Goal: Navigation & Orientation: Find specific page/section

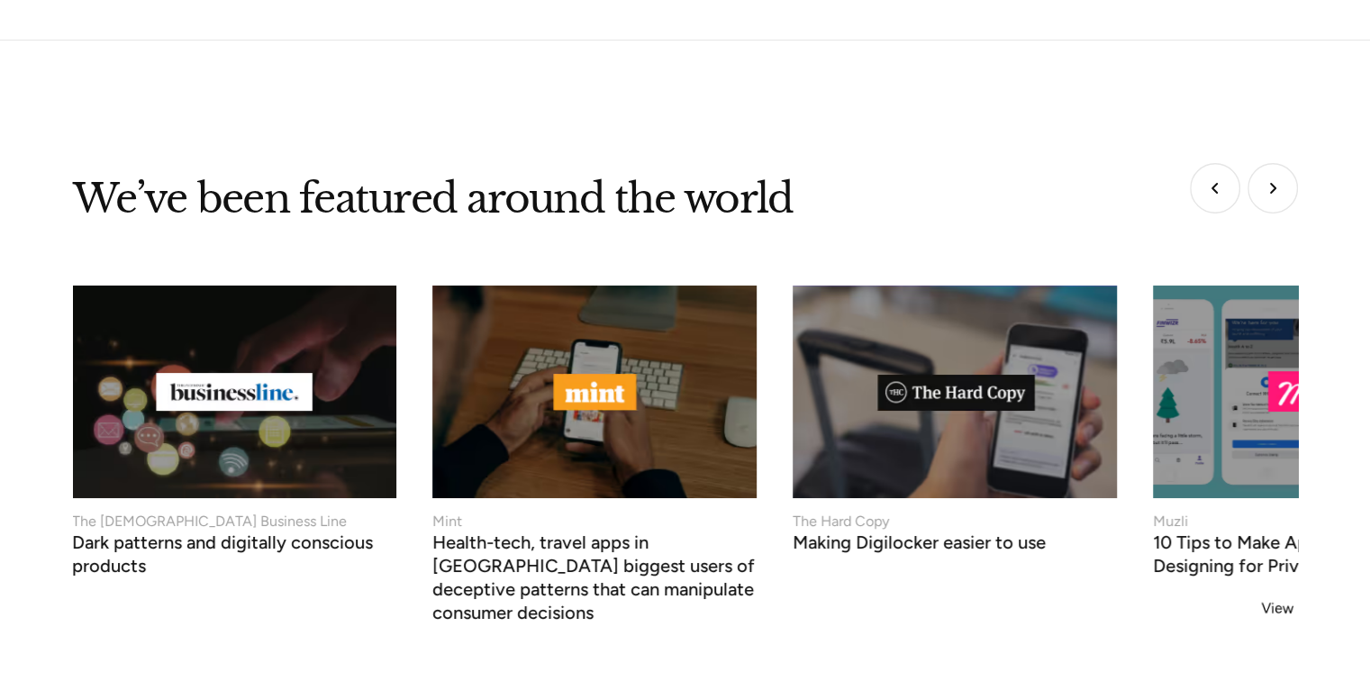
scroll to position [7297, 0]
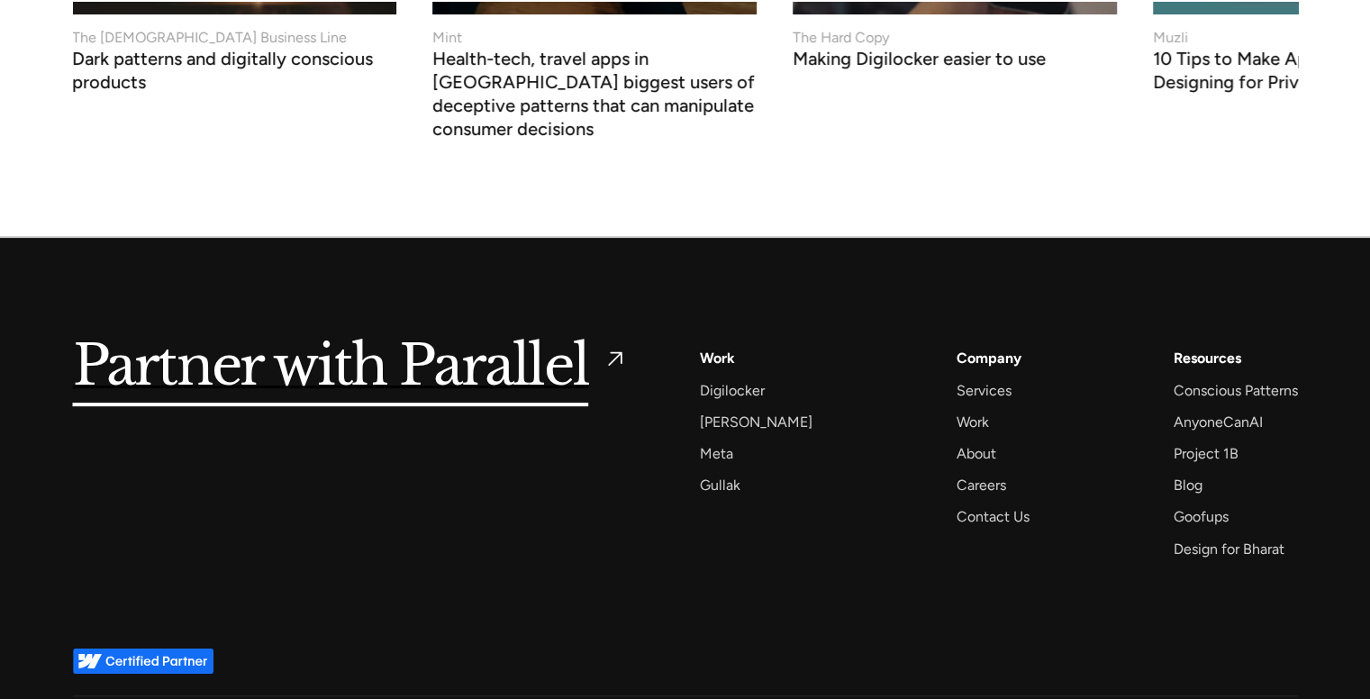
click at [982, 436] on div "Company Services Work About Careers Contact Us" at bounding box center [993, 437] width 73 height 183
click at [969, 473] on div "Careers" at bounding box center [982, 485] width 50 height 24
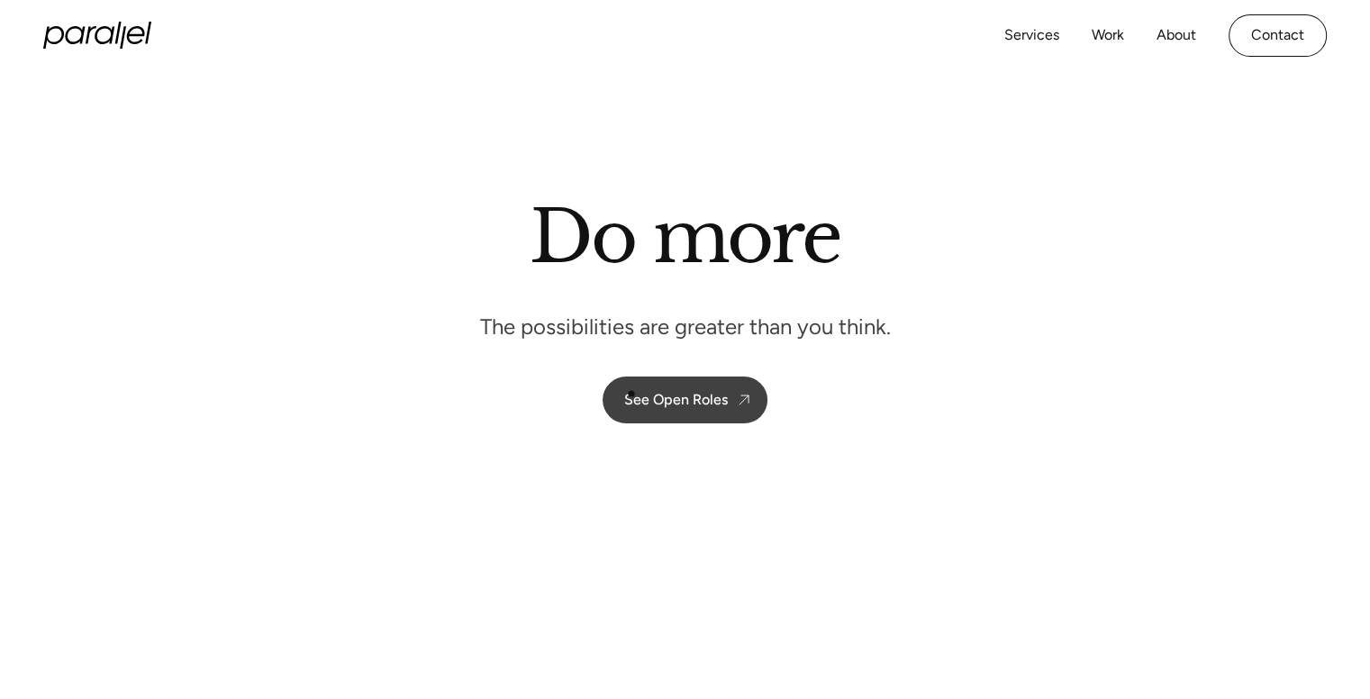
click at [638, 398] on div "See Open Roles" at bounding box center [676, 399] width 104 height 17
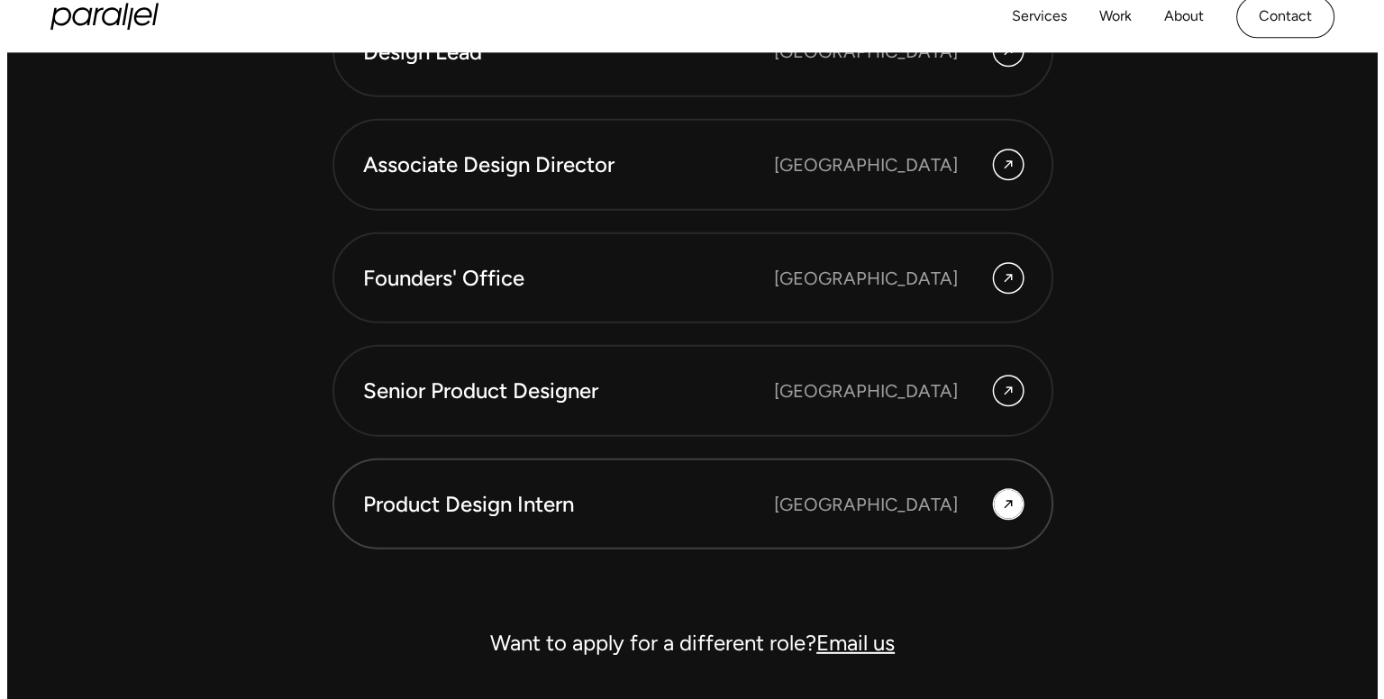
scroll to position [5100, 0]
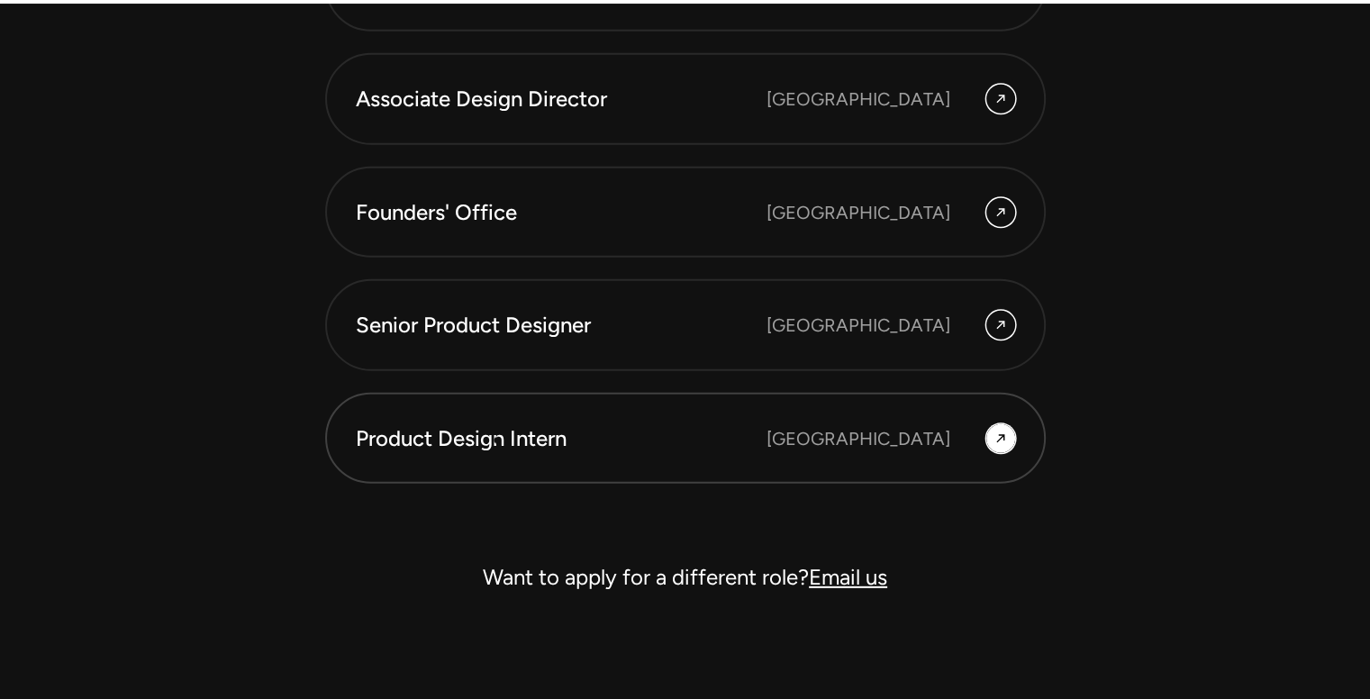
click at [497, 441] on div "Product Design Intern" at bounding box center [561, 438] width 411 height 31
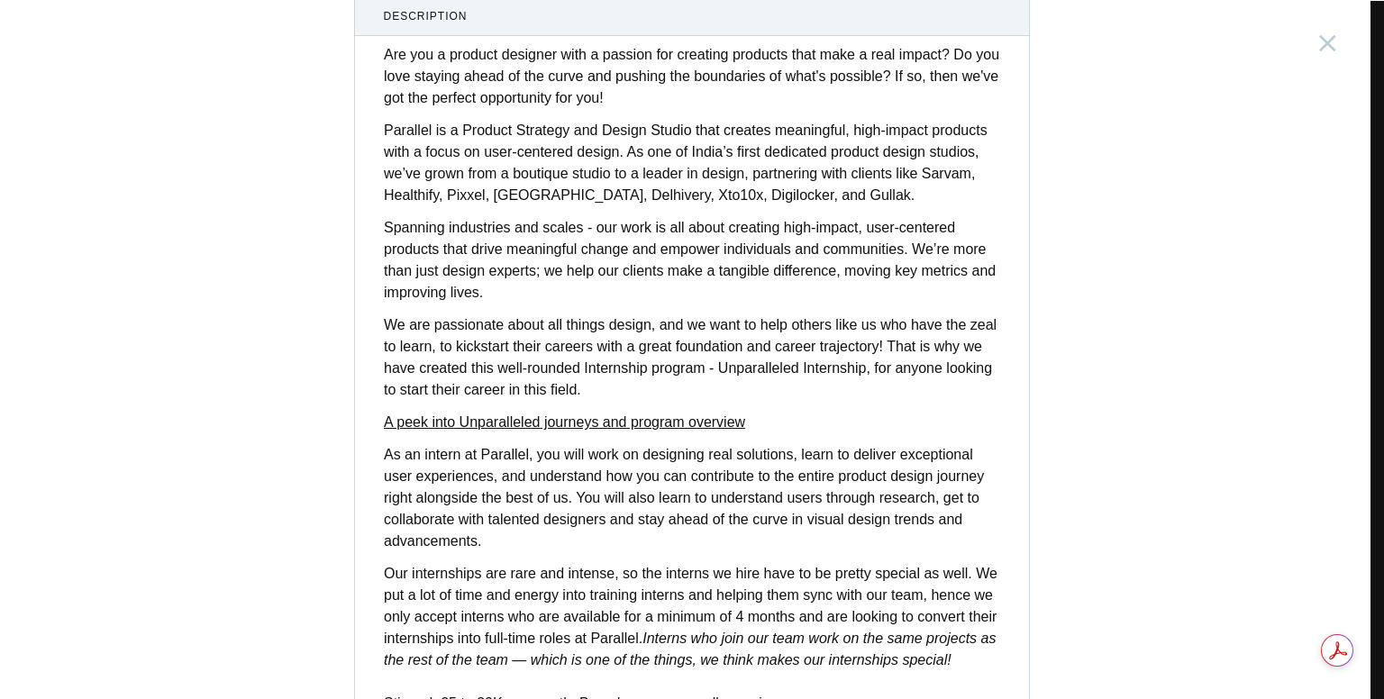
scroll to position [146, 0]
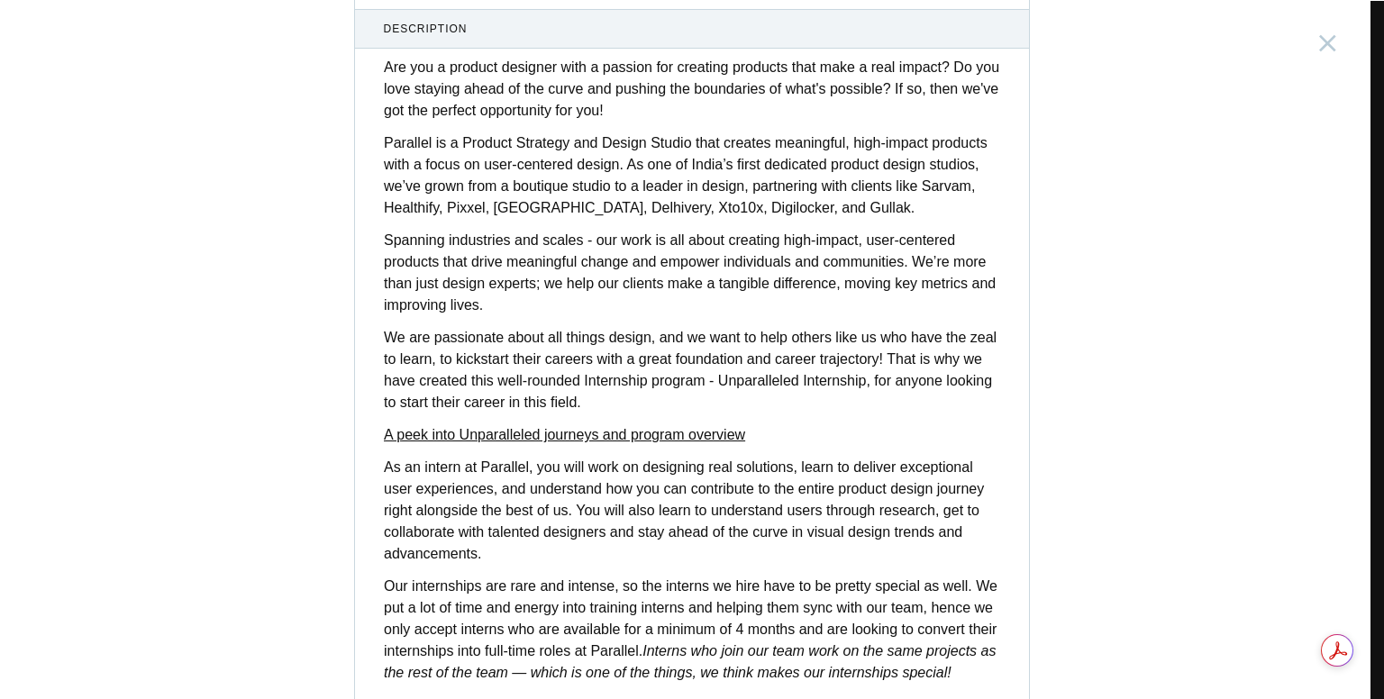
drag, startPoint x: 259, startPoint y: 198, endPoint x: 288, endPoint y: 369, distance: 173.7
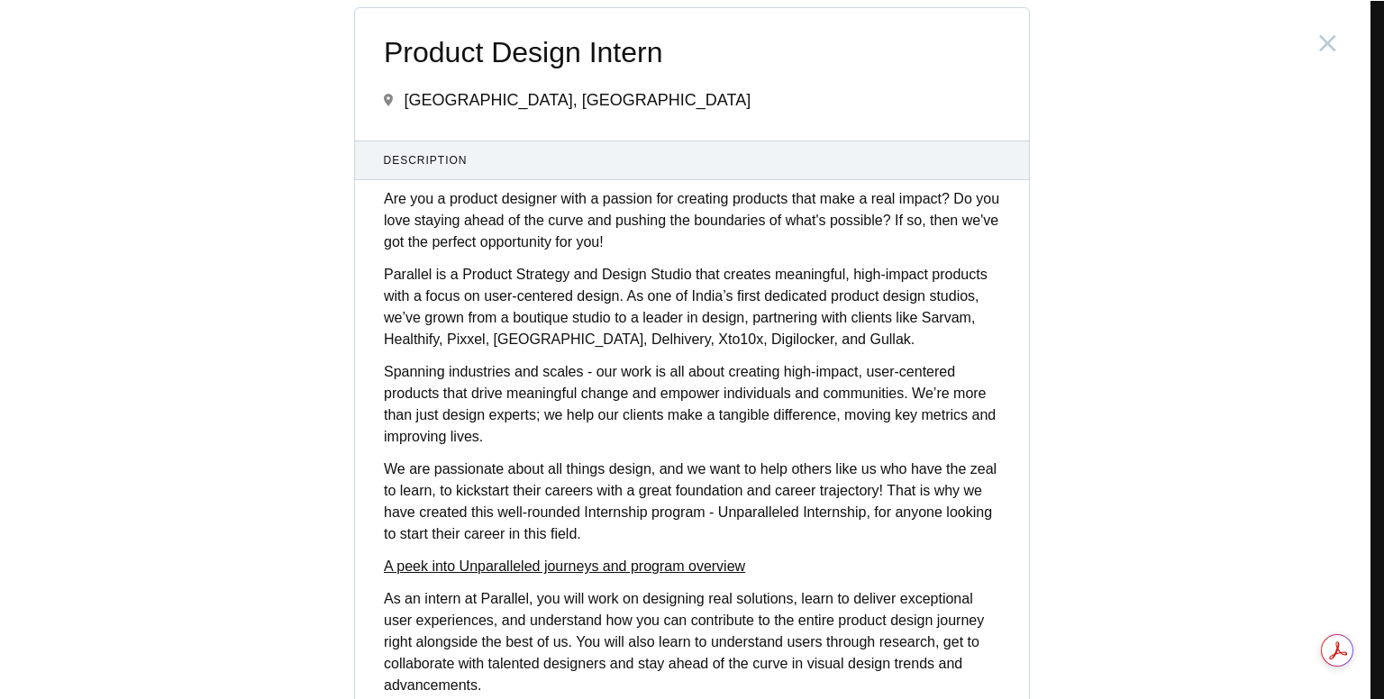
scroll to position [0, 0]
